Goal: Entertainment & Leisure: Consume media (video, audio)

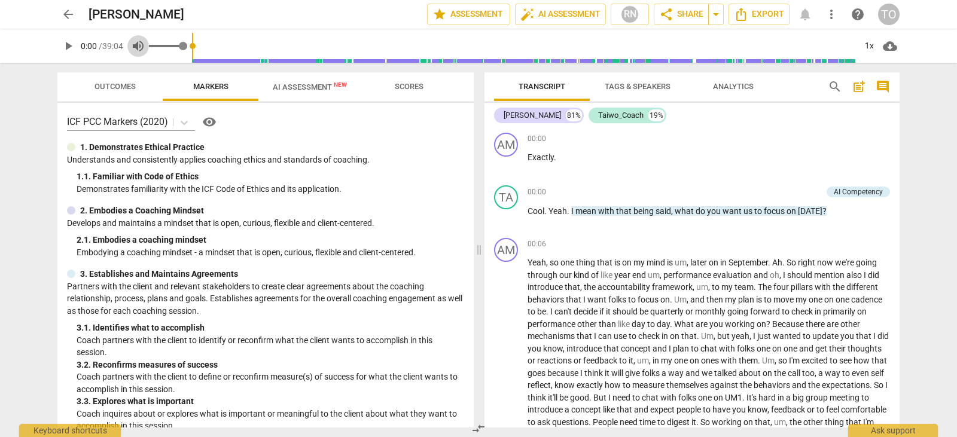
click at [139, 48] on span "volume_up" at bounding box center [138, 46] width 14 height 14
click at [139, 48] on span "volume_off" at bounding box center [138, 46] width 14 height 14
type input "1"
click at [63, 54] on button "play_arrow" at bounding box center [68, 46] width 22 height 22
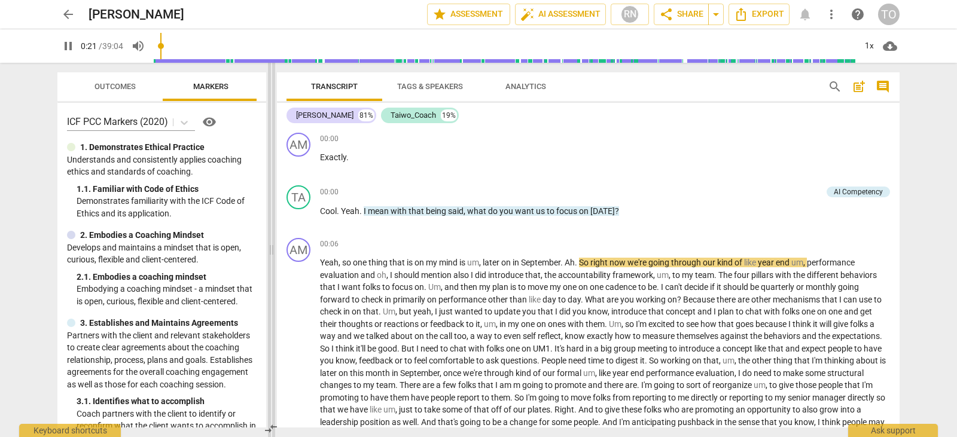
drag, startPoint x: 477, startPoint y: 248, endPoint x: 270, endPoint y: 270, distance: 208.7
click at [270, 270] on span at bounding box center [271, 250] width 7 height 374
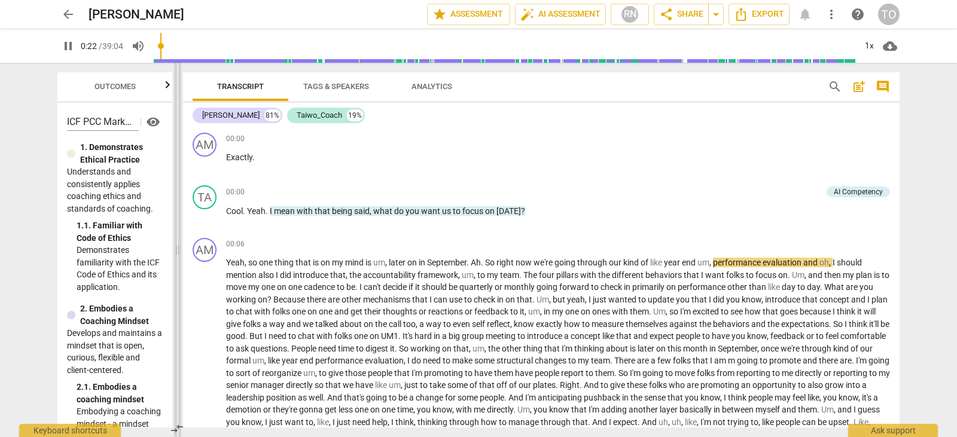
drag, startPoint x: 270, startPoint y: 270, endPoint x: 176, endPoint y: 243, distance: 97.8
click at [176, 243] on span at bounding box center [177, 250] width 7 height 374
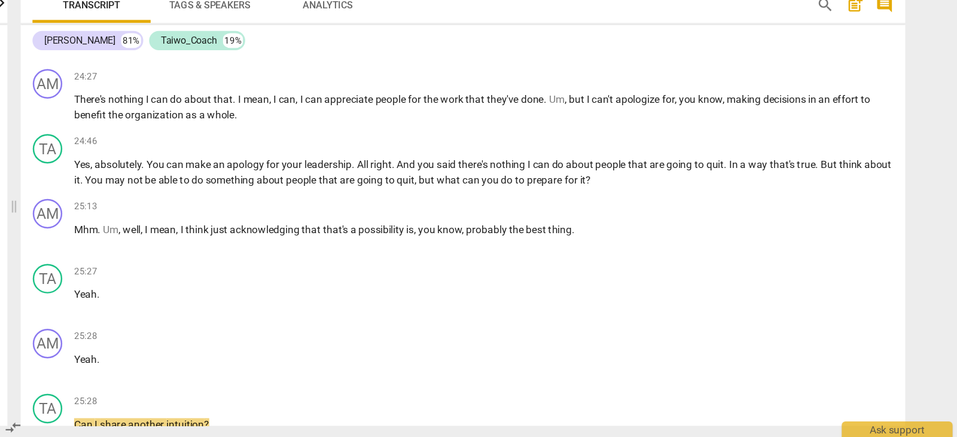
scroll to position [3731, 0]
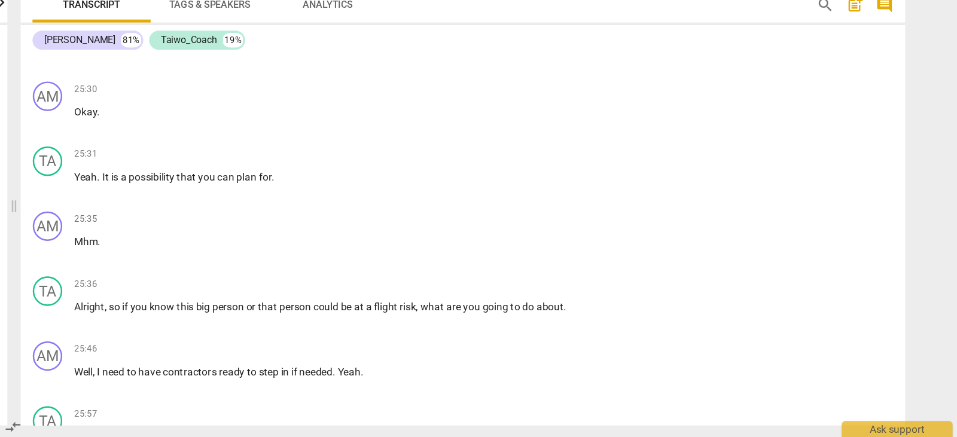
click at [901, 267] on div "Transcript Tags & Speakers Analytics search post_add comment [PERSON_NAME] 81% …" at bounding box center [543, 250] width 731 height 374
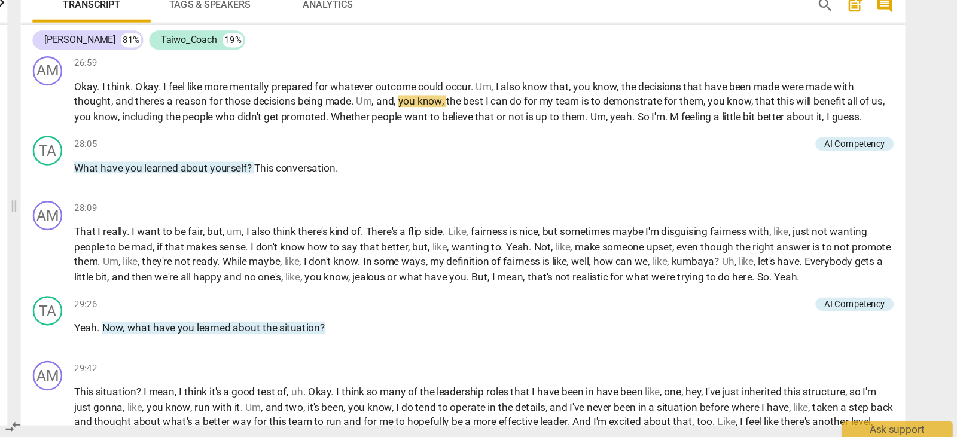
scroll to position [0, 0]
drag, startPoint x: 908, startPoint y: 297, endPoint x: 908, endPoint y: 305, distance: 8.4
click at [908, 305] on div "Transcript Tags & Speakers Analytics search post_add comment [PERSON_NAME] 81% …" at bounding box center [543, 250] width 731 height 374
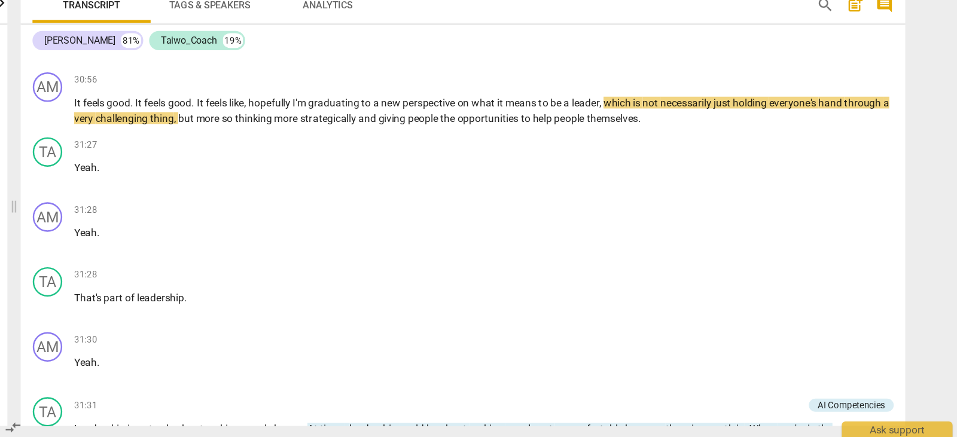
drag, startPoint x: 899, startPoint y: 329, endPoint x: 900, endPoint y: 335, distance: 6.2
click at [900, 335] on div "Transcript Tags & Speakers Analytics search post_add comment [PERSON_NAME] 81% …" at bounding box center [543, 250] width 731 height 374
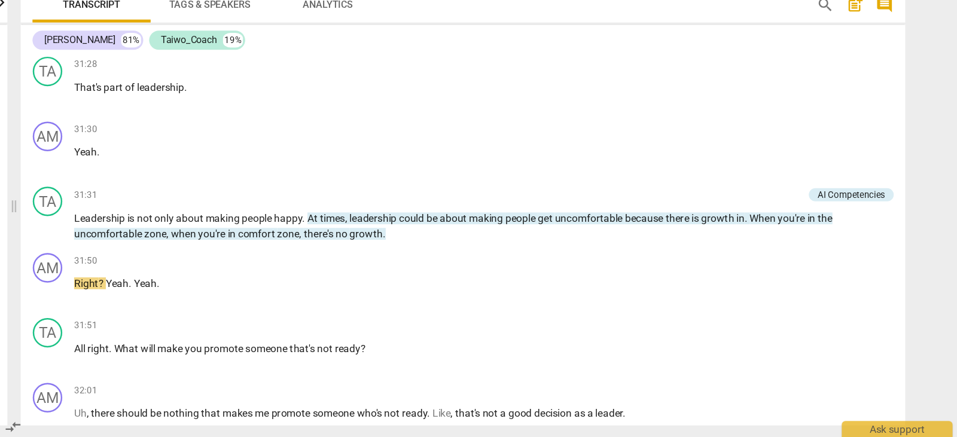
scroll to position [4702, 0]
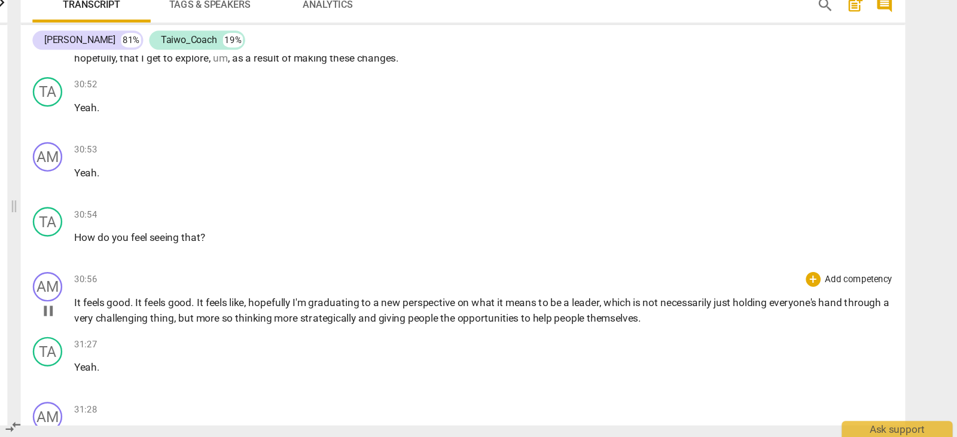
click at [895, 319] on div "AM play_arrow pause 30:56 + Add competency keyboard_arrow_right It feels good .…" at bounding box center [541, 324] width 716 height 53
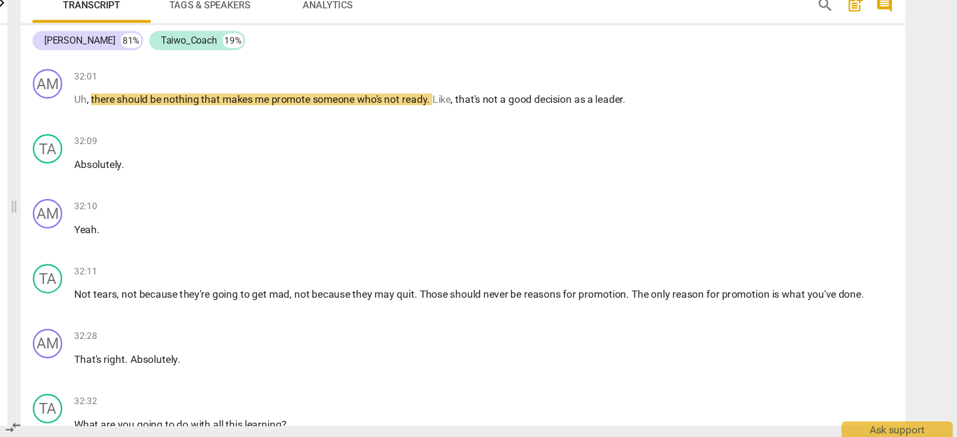
scroll to position [5304, 0]
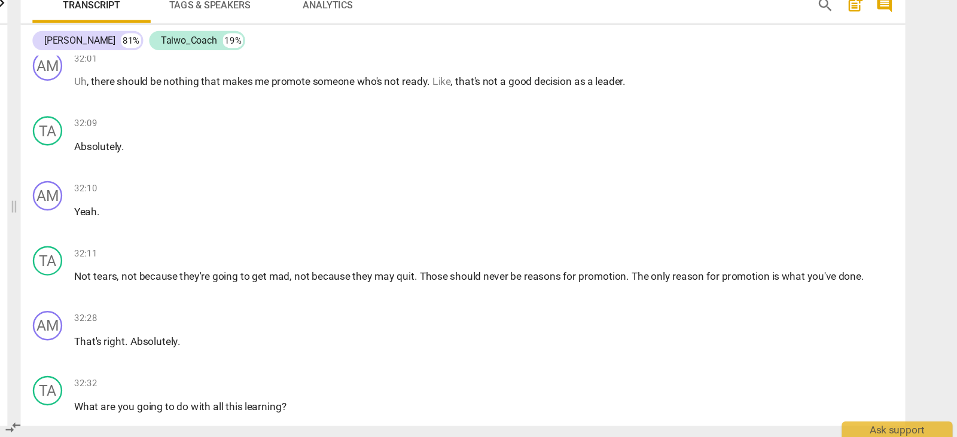
click at [900, 345] on div "Transcript Tags & Speakers Analytics search post_add comment [PERSON_NAME] 81% …" at bounding box center [543, 250] width 731 height 374
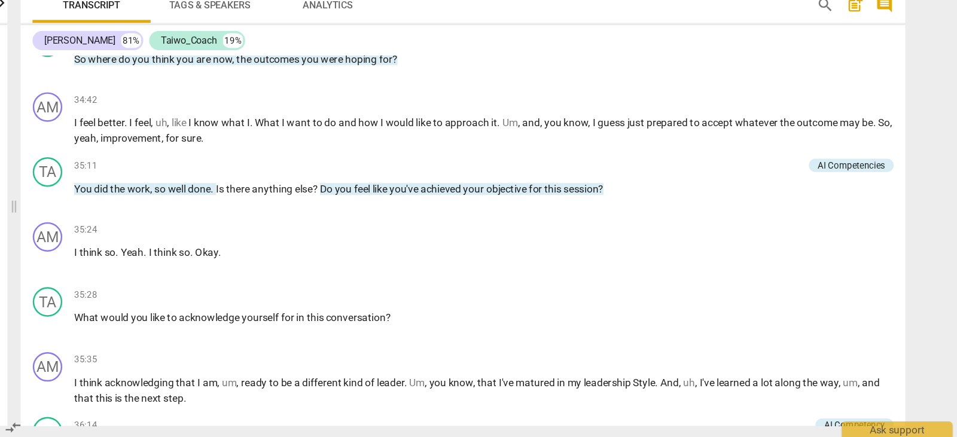
scroll to position [6137, 0]
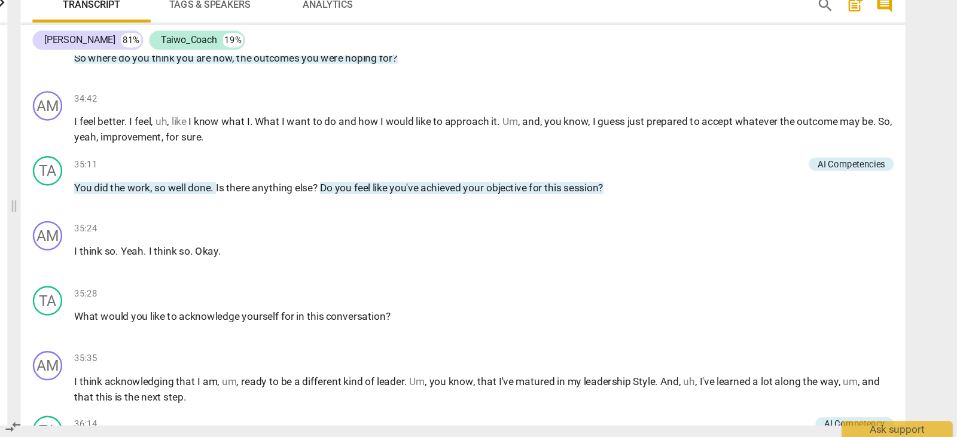
click at [899, 377] on div "Transcript Tags & Speakers Analytics search post_add comment [PERSON_NAME] 81% …" at bounding box center [543, 250] width 731 height 374
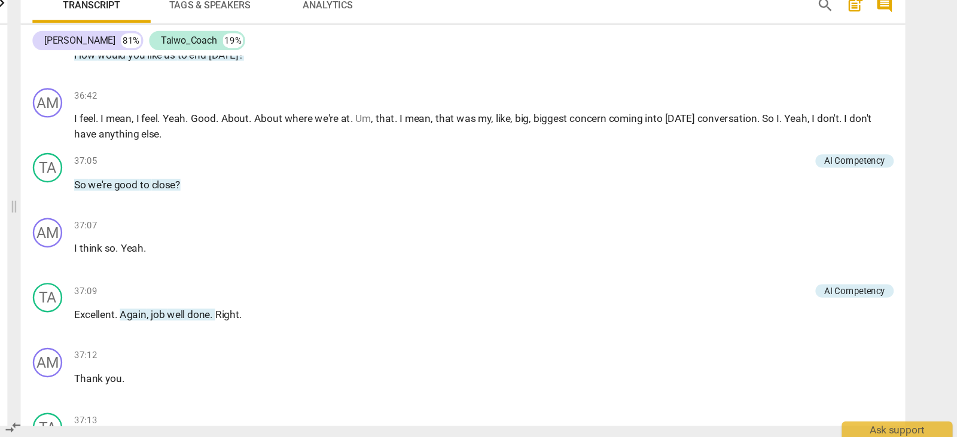
scroll to position [6988, 0]
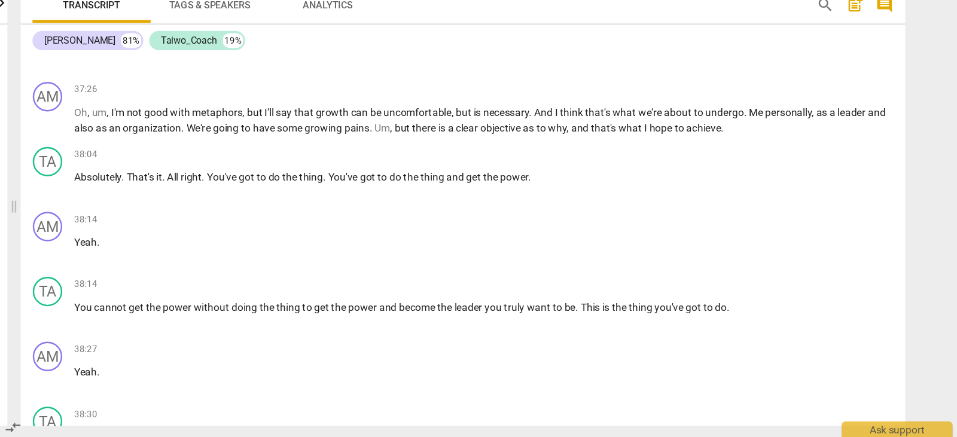
click at [909, 390] on div "arrow_back [PERSON_NAME] edit star Assessment auto_fix_high AI Assessment RN sh…" at bounding box center [478, 218] width 957 height 437
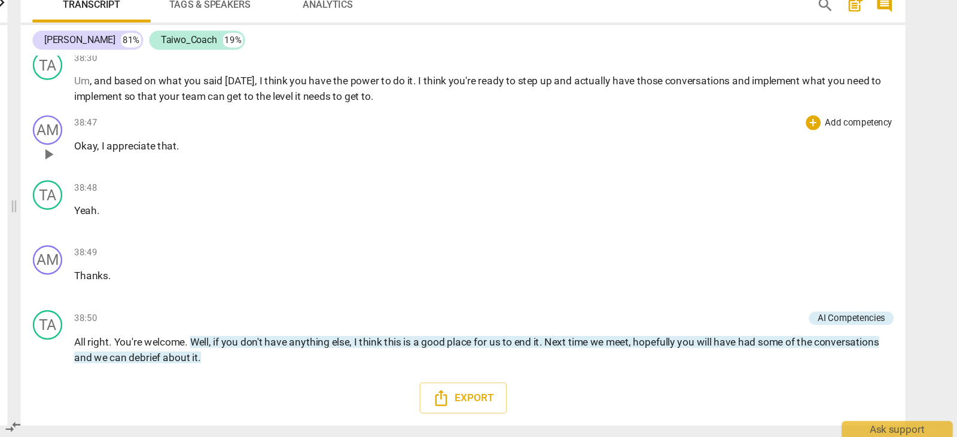
scroll to position [0, 0]
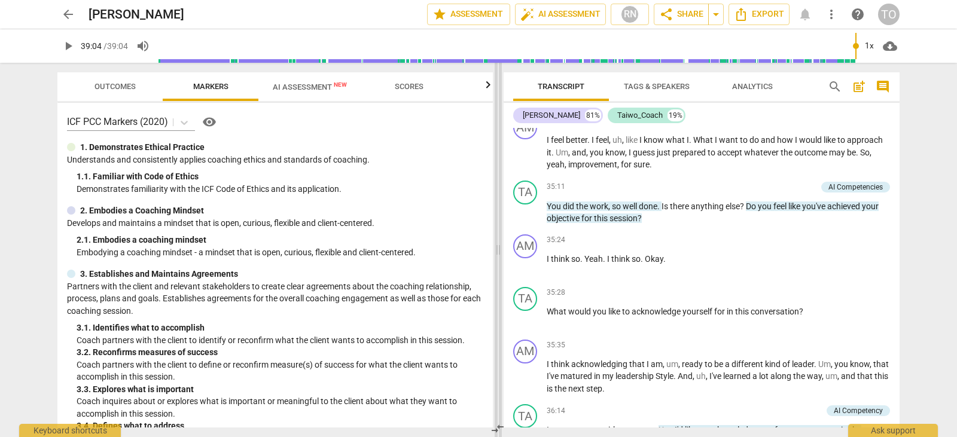
drag, startPoint x: 179, startPoint y: 250, endPoint x: 499, endPoint y: 267, distance: 321.0
click at [499, 267] on span at bounding box center [497, 250] width 7 height 374
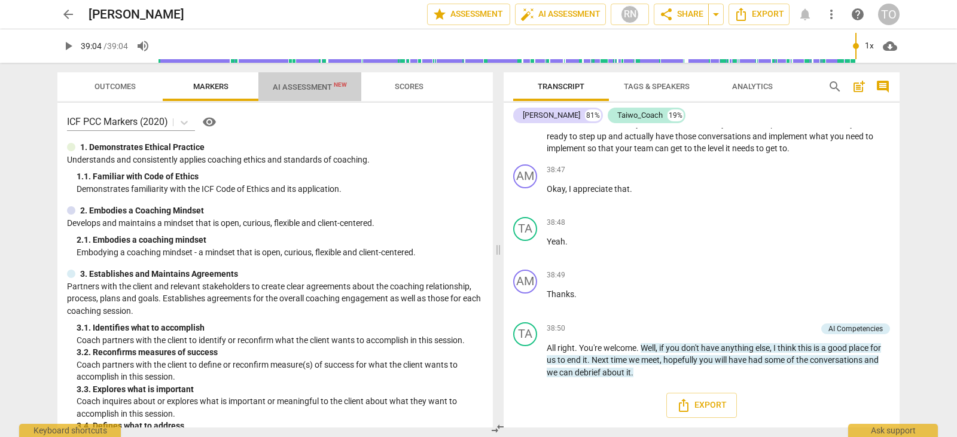
click at [293, 89] on span "AI Assessment New" at bounding box center [310, 87] width 74 height 9
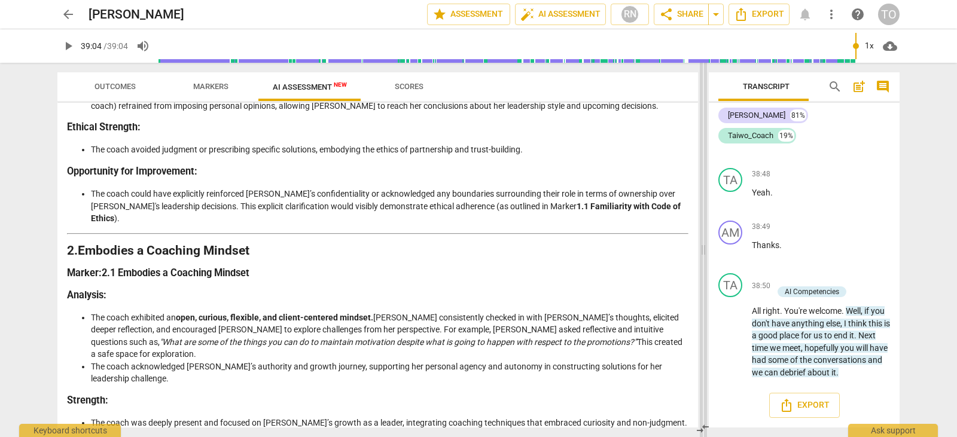
scroll to position [13528, 0]
drag, startPoint x: 497, startPoint y: 157, endPoint x: 702, endPoint y: 142, distance: 205.6
click at [702, 142] on span at bounding box center [703, 250] width 7 height 374
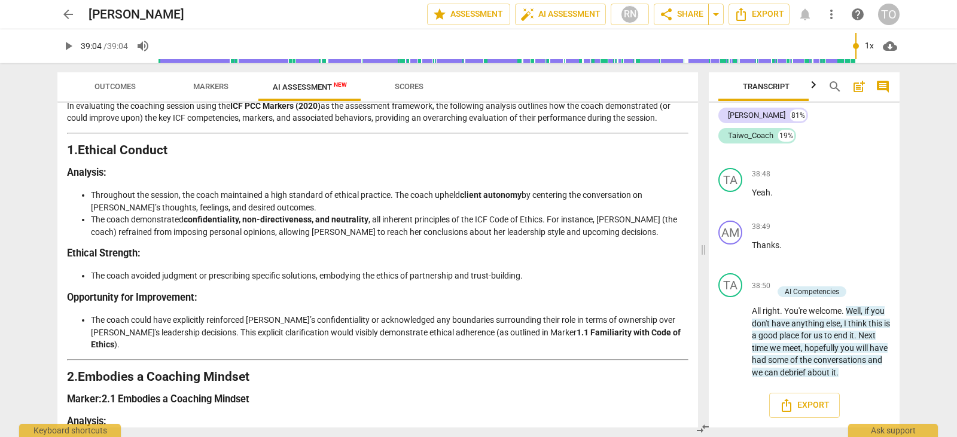
scroll to position [54, 0]
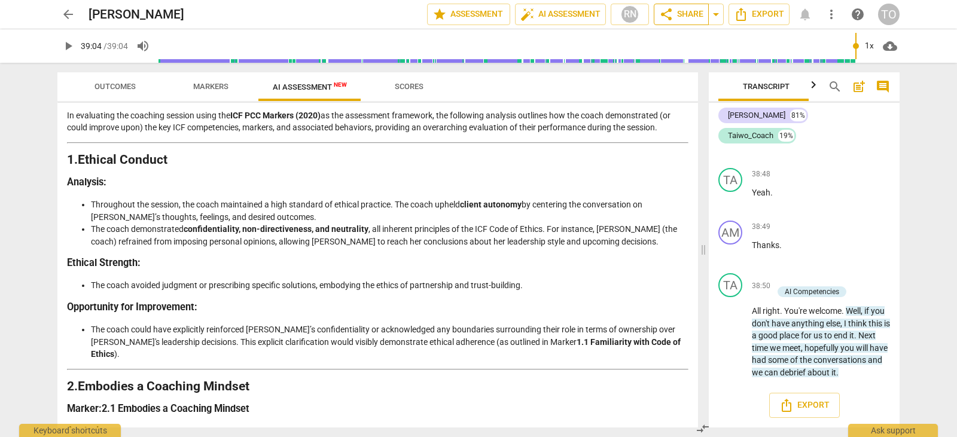
type input "2344"
